Goal: Use online tool/utility: Use online tool/utility

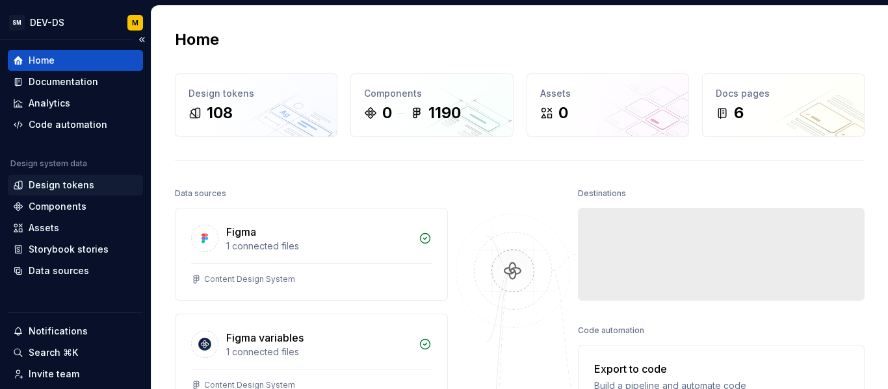
click at [83, 185] on div "Design tokens" at bounding box center [62, 185] width 66 height 13
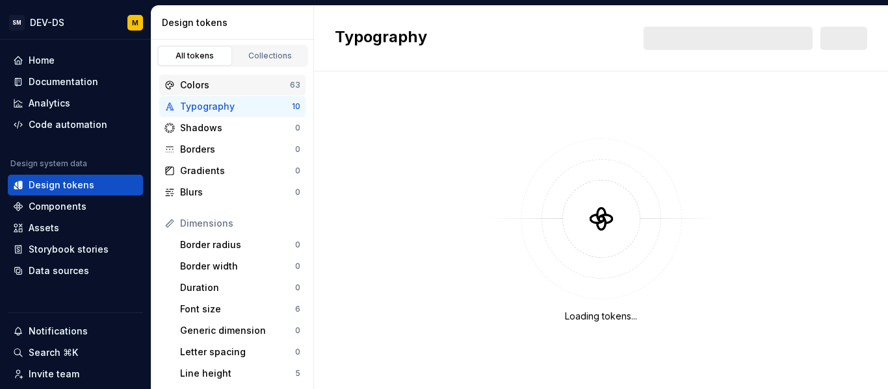
click at [266, 90] on div "Colors" at bounding box center [235, 85] width 110 height 13
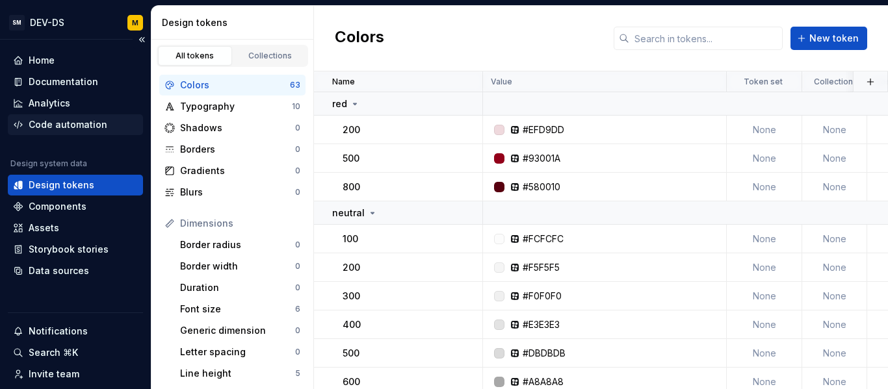
click at [57, 128] on div "Code automation" at bounding box center [68, 124] width 79 height 13
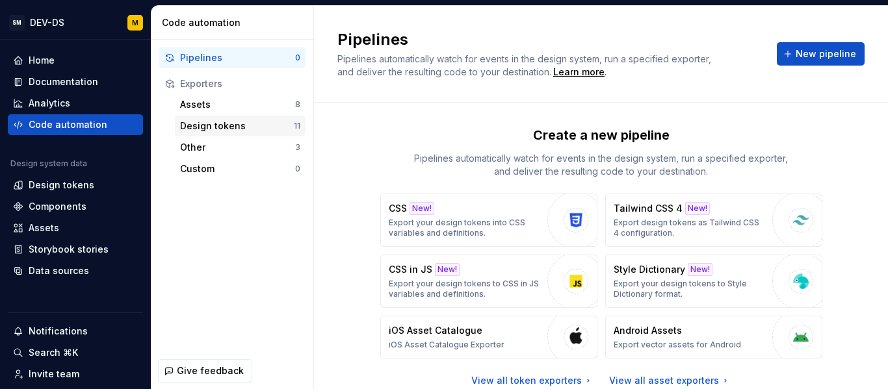
click at [237, 129] on div "Design tokens" at bounding box center [237, 126] width 114 height 13
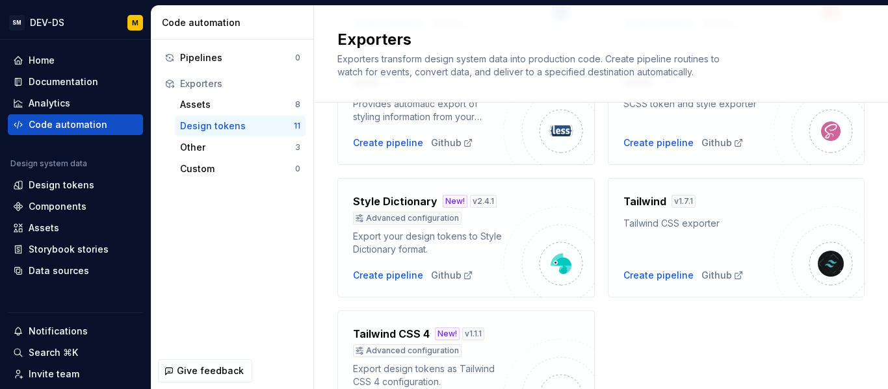
scroll to position [574, 0]
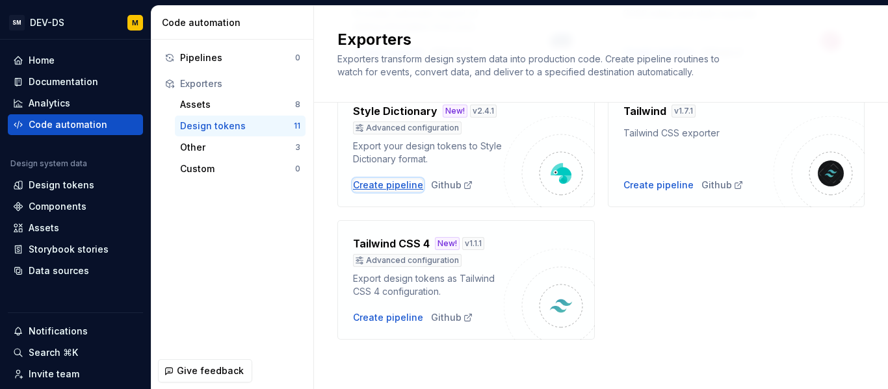
click at [392, 183] on div "Create pipeline" at bounding box center [388, 185] width 70 height 13
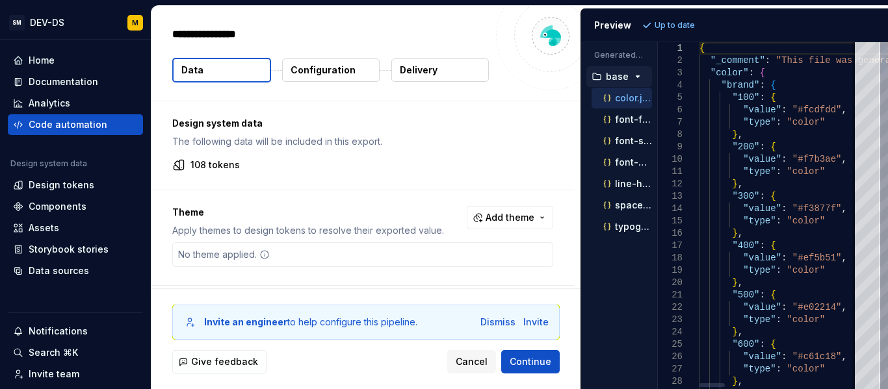
type textarea "*"
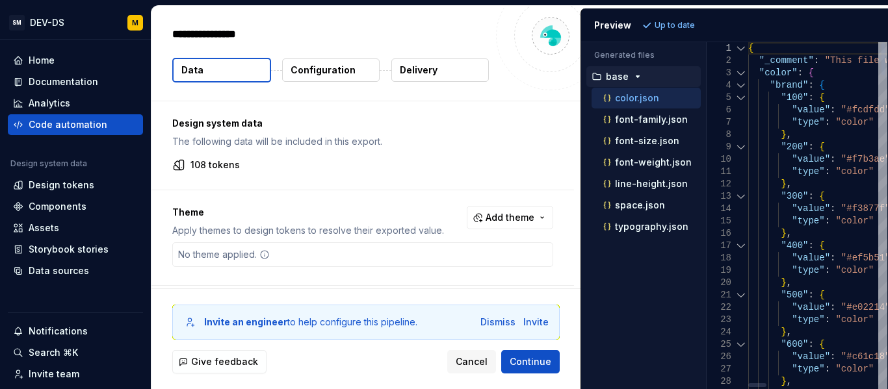
click at [706, 81] on div "Generated files Accessibility guide for tree . Navigate the tree with the arrow…" at bounding box center [734, 215] width 307 height 347
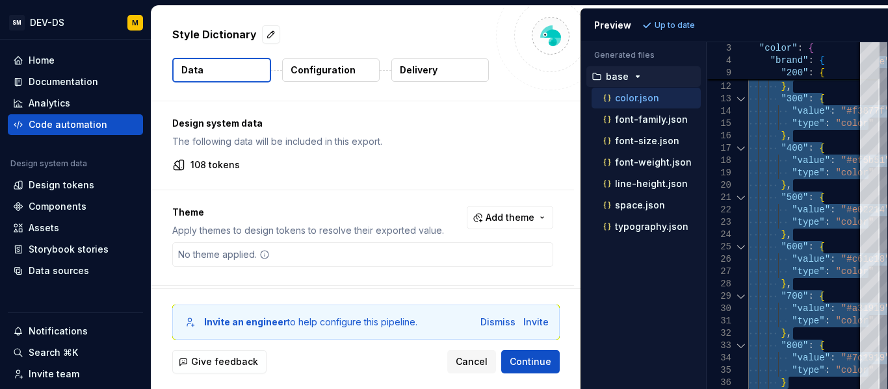
type textarea "**********"
